Goal: Entertainment & Leisure: Consume media (video, audio)

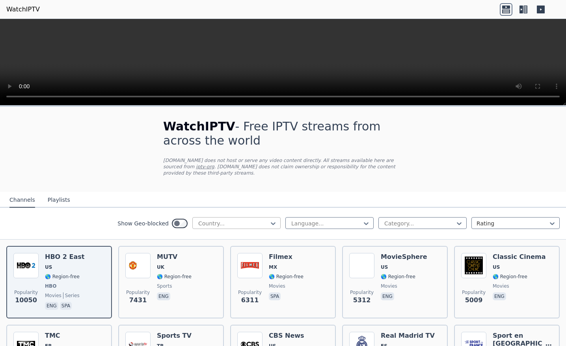
click at [251, 222] on div at bounding box center [234, 224] width 72 height 8
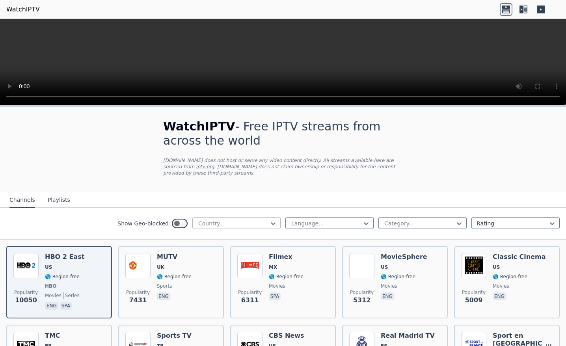
click at [264, 224] on div at bounding box center [234, 224] width 72 height 8
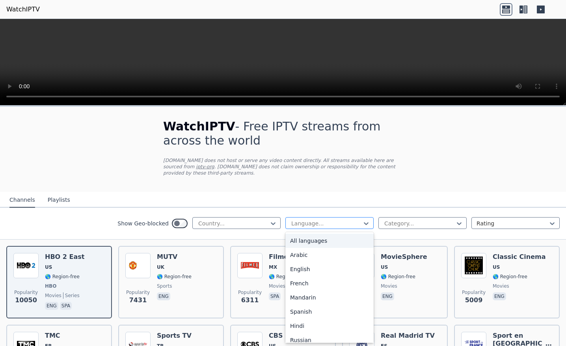
click at [317, 227] on div "Language..." at bounding box center [329, 223] width 88 height 12
click at [306, 271] on div "English" at bounding box center [329, 269] width 88 height 14
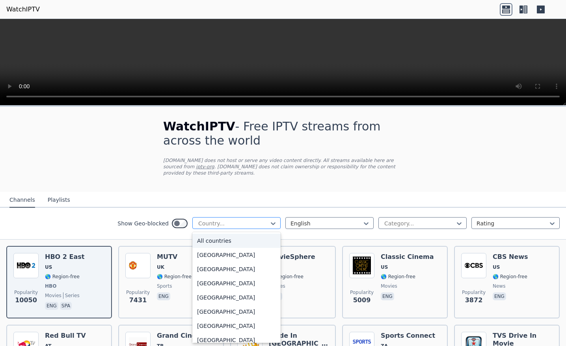
click at [251, 224] on div at bounding box center [234, 224] width 72 height 8
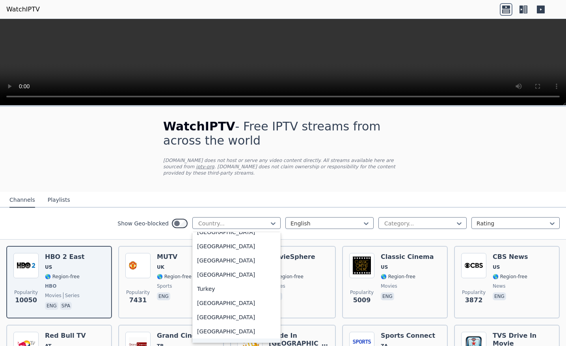
scroll to position [2699, 0]
click at [208, 331] on div "[GEOGRAPHIC_DATA]" at bounding box center [236, 331] width 88 height 14
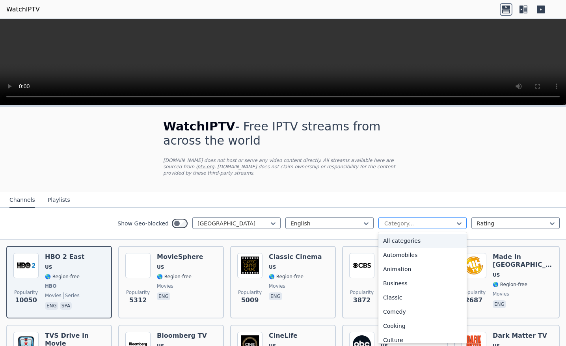
click at [436, 226] on div at bounding box center [420, 224] width 72 height 8
click at [418, 243] on div "All categories" at bounding box center [422, 241] width 88 height 14
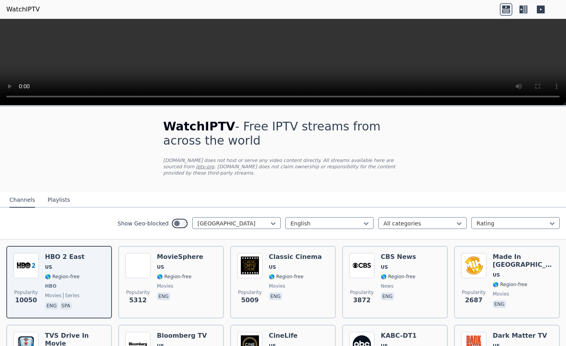
click at [52, 198] on button "Playlists" at bounding box center [59, 200] width 22 height 15
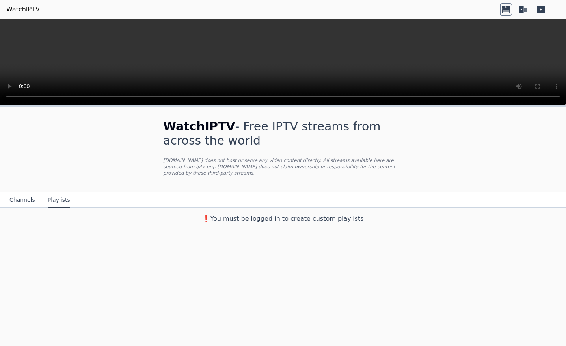
click at [25, 199] on button "Channels" at bounding box center [22, 200] width 26 height 15
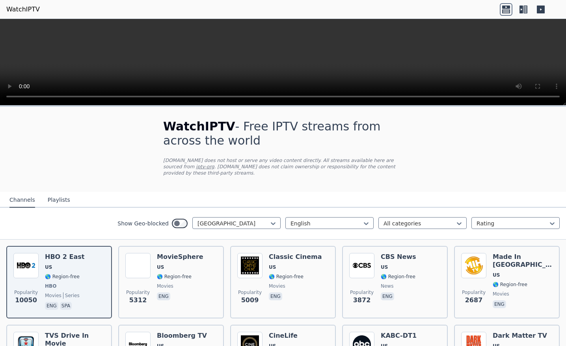
click at [24, 11] on link "WatchIPTV" at bounding box center [23, 9] width 34 height 9
click at [196, 167] on link "iptv-org" at bounding box center [205, 167] width 19 height 6
click at [327, 182] on div "WatchIPTV - Free IPTV streams from across the world [DOMAIN_NAME] does not host…" at bounding box center [283, 149] width 265 height 85
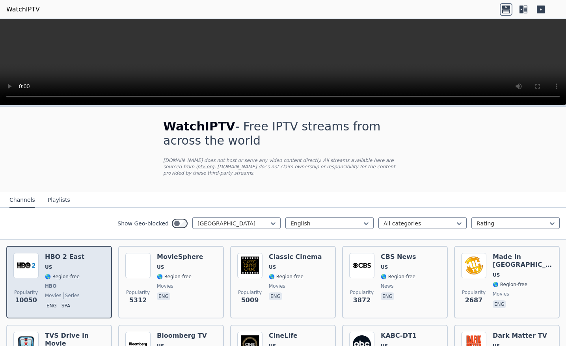
click at [82, 295] on div "Popularity 10050 HBO 2 East US 🌎 Region-free HBO movies series eng spa" at bounding box center [58, 282] width 91 height 58
click at [41, 269] on div "Popularity 10050 HBO 2 East US 🌎 Region-free HBO movies series eng spa" at bounding box center [58, 282] width 91 height 58
click at [26, 263] on img at bounding box center [25, 265] width 25 height 25
